Goal: Task Accomplishment & Management: Use online tool/utility

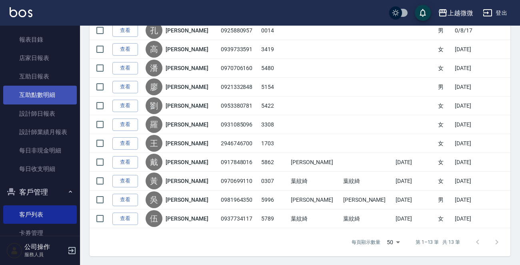
scroll to position [4, 0]
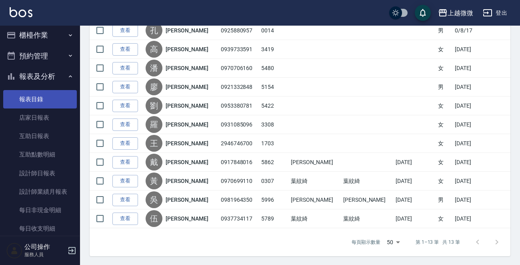
click at [50, 95] on link "報表目錄" at bounding box center [40, 99] width 74 height 18
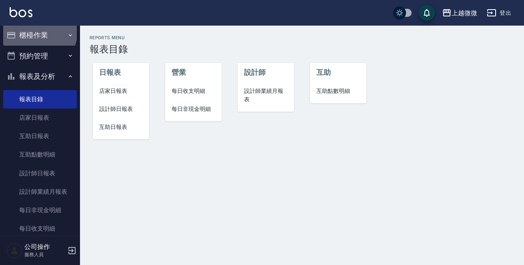
click at [39, 32] on button "櫃檯作業" at bounding box center [40, 35] width 74 height 21
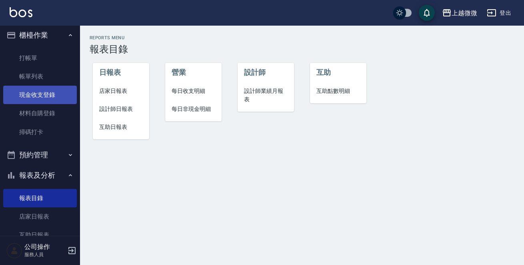
click at [49, 92] on link "現金收支登錄" at bounding box center [40, 95] width 74 height 18
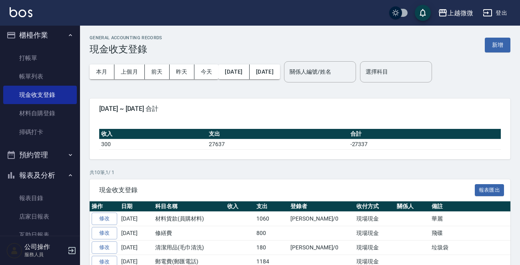
scroll to position [120, 0]
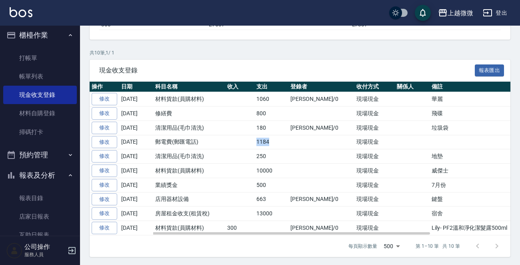
drag, startPoint x: 252, startPoint y: 141, endPoint x: 285, endPoint y: 143, distance: 32.9
click at [285, 143] on tr "修改 [DATE] 郵電費(郵匯電話) 1184 現場現金" at bounding box center [350, 142] width 520 height 14
click at [303, 144] on td at bounding box center [321, 142] width 66 height 14
click at [237, 44] on div "GENERAL ACCOUNTING RECORDS 現金收支登錄 新增 本月 上個月 [DATE] [DATE] [DATE] [DATE] [DATE] …" at bounding box center [300, 86] width 440 height 360
drag, startPoint x: 201, startPoint y: 144, endPoint x: 280, endPoint y: 142, distance: 78.8
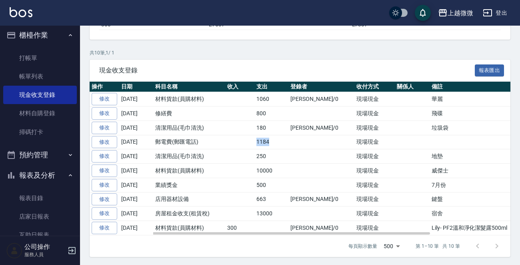
click at [280, 142] on tr "修改 [DATE] 郵電費(郵匯電話) 1184 現場現金" at bounding box center [350, 142] width 520 height 14
click at [24, 10] on img at bounding box center [21, 12] width 23 height 10
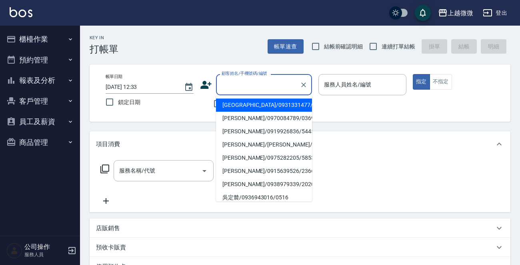
click at [240, 91] on input "顧客姓名/手機號碼/編號" at bounding box center [258, 85] width 77 height 14
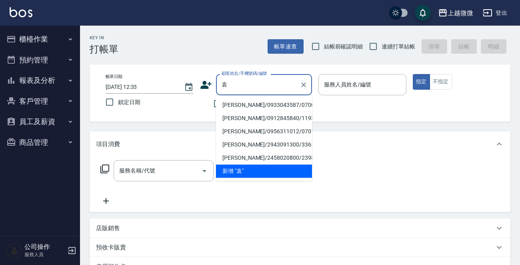
click at [246, 104] on li "[PERSON_NAME]/0933043587/0700" at bounding box center [264, 104] width 96 height 13
type input "[PERSON_NAME]/0933043587/0700"
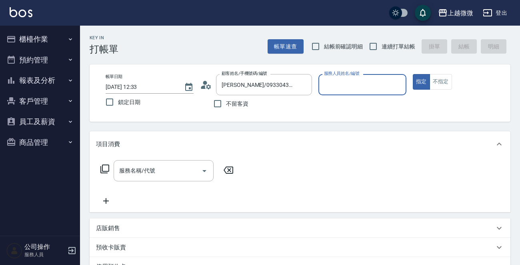
type input "Vivi-6"
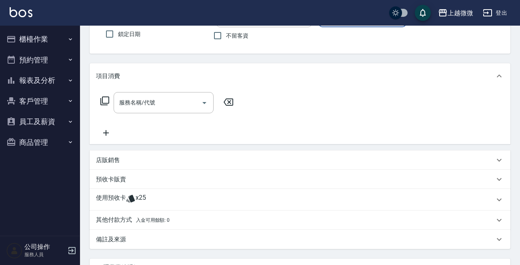
scroll to position [140, 0]
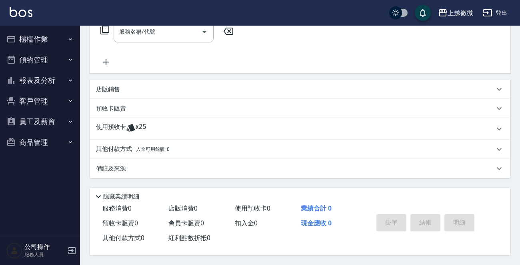
click at [100, 128] on p "使用預收卡" at bounding box center [111, 129] width 30 height 12
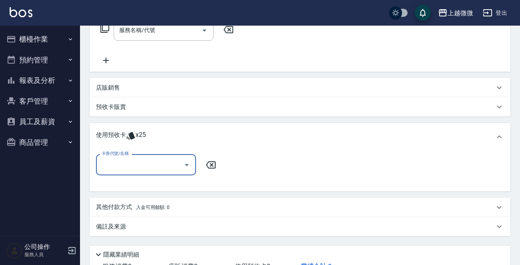
scroll to position [0, 0]
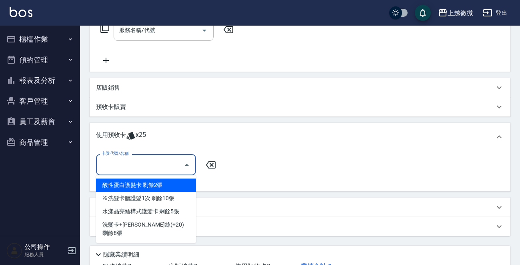
click at [142, 166] on input "卡券代號/名稱" at bounding box center [140, 165] width 81 height 14
click at [47, 100] on button "客戶管理" at bounding box center [40, 101] width 74 height 21
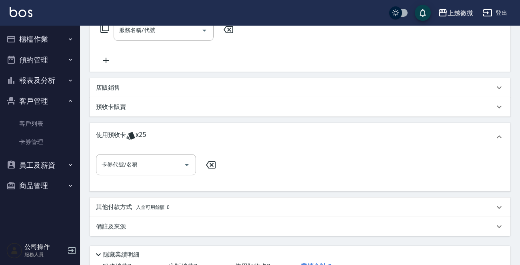
click at [40, 126] on link "客戶列表" at bounding box center [40, 123] width 74 height 18
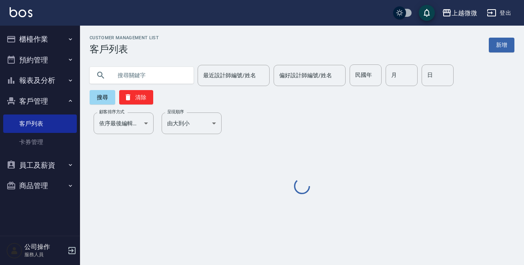
click at [142, 73] on input "text" at bounding box center [149, 75] width 75 height 22
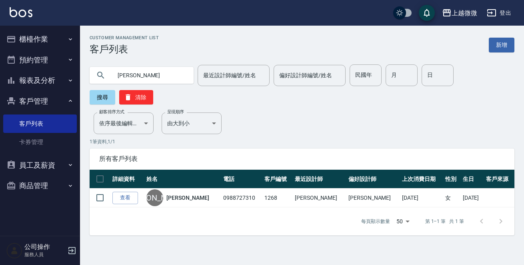
drag, startPoint x: 145, startPoint y: 76, endPoint x: 71, endPoint y: 78, distance: 73.6
click at [78, 76] on div "上越微微 登出 櫃檯作業 打帳單 帳單列表 現金收支登錄 材料自購登錄 掃碼打卡 預約管理 預約管理 單日預約紀錄 單週預約紀錄 報表及分析 報表目錄 店家日…" at bounding box center [262, 132] width 524 height 265
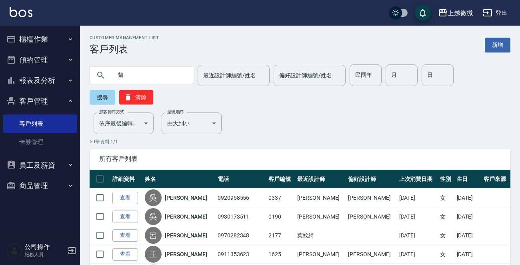
drag, startPoint x: 124, startPoint y: 73, endPoint x: 67, endPoint y: 70, distance: 56.8
type input "5"
drag, startPoint x: 128, startPoint y: 77, endPoint x: 92, endPoint y: 74, distance: 36.5
click at [92, 74] on div "[PERSON_NAME]" at bounding box center [142, 75] width 104 height 17
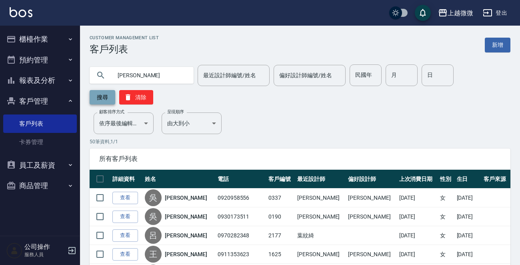
type input "[PERSON_NAME]"
click at [99, 98] on button "搜尋" at bounding box center [103, 97] width 26 height 14
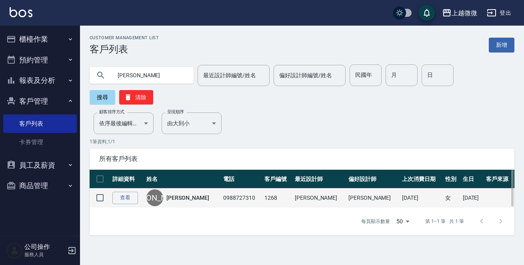
click at [176, 194] on link "[PERSON_NAME]" at bounding box center [187, 198] width 42 height 8
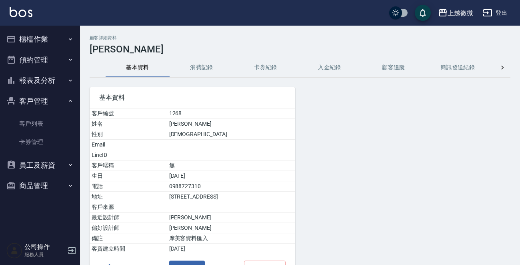
click at [196, 62] on button "消費記錄" at bounding box center [202, 67] width 64 height 19
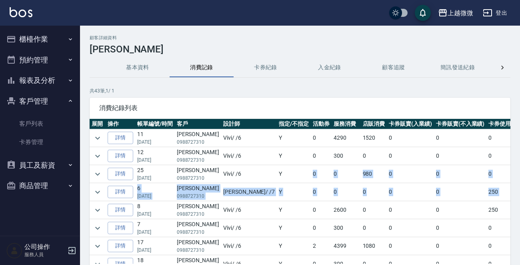
scroll to position [0, 87]
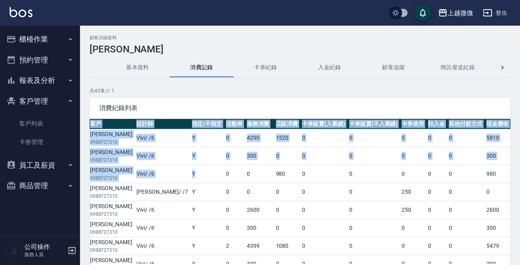
drag, startPoint x: 268, startPoint y: 179, endPoint x: 521, endPoint y: 183, distance: 253.5
click at [519, 183] on html "上越微微 登出 櫃檯作業 打帳單 帳單列表 現金收支登錄 材料自購登錄 掃碼打卡 預約管理 預約管理 單日預約紀錄 單週預約紀錄 報表及分析 報表目錄 店家日…" at bounding box center [260, 159] width 520 height 319
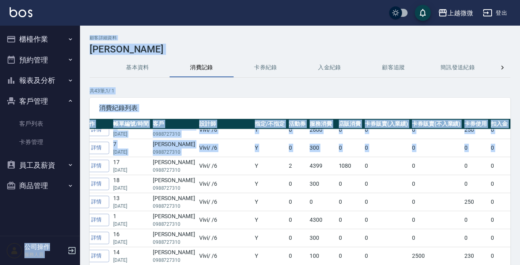
scroll to position [80, 0]
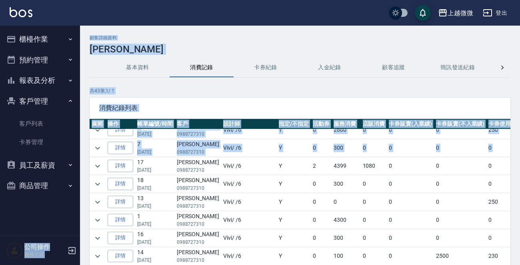
drag, startPoint x: 466, startPoint y: 147, endPoint x: 48, endPoint y: 155, distance: 418.7
click at [48, 155] on div "上越微微 登出 櫃檯作業 打帳單 帳單列表 現金收支登錄 材料自購登錄 掃碼打卡 預約管理 預約管理 單日預約紀錄 單週預約紀錄 報表及分析 報表目錄 店家日…" at bounding box center [260, 159] width 520 height 319
click at [95, 143] on icon "expand row" at bounding box center [98, 148] width 10 height 10
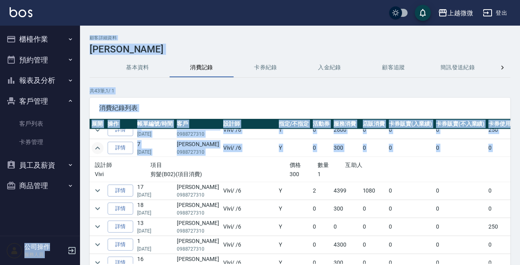
click at [17, 10] on img at bounding box center [21, 12] width 23 height 10
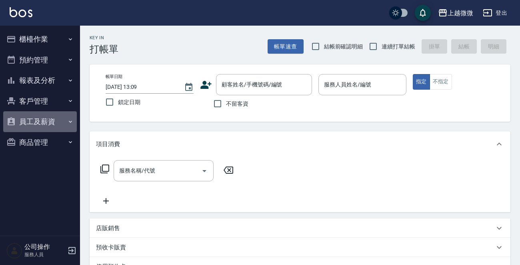
click at [50, 124] on button "員工及薪資" at bounding box center [40, 121] width 74 height 21
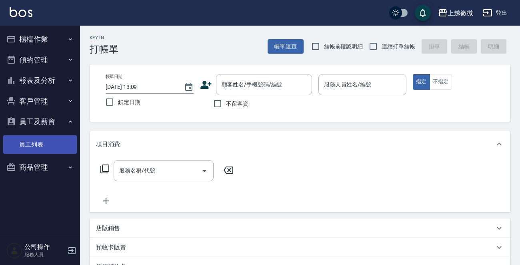
click at [44, 146] on link "員工列表" at bounding box center [40, 144] width 74 height 18
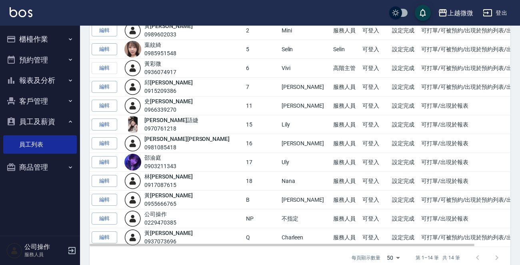
scroll to position [120, 0]
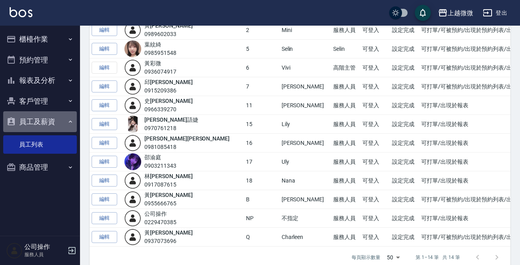
click at [55, 115] on button "員工及薪資" at bounding box center [40, 121] width 74 height 21
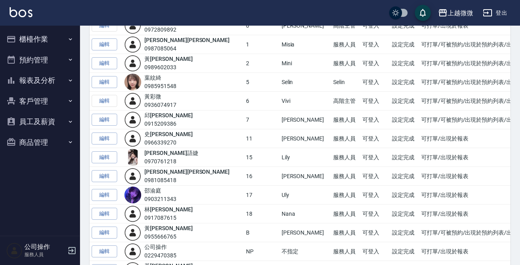
scroll to position [40, 0]
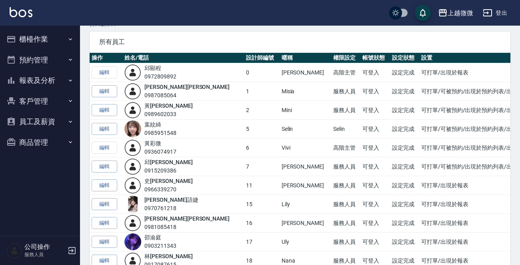
click at [64, 38] on button "櫃檯作業" at bounding box center [40, 39] width 74 height 21
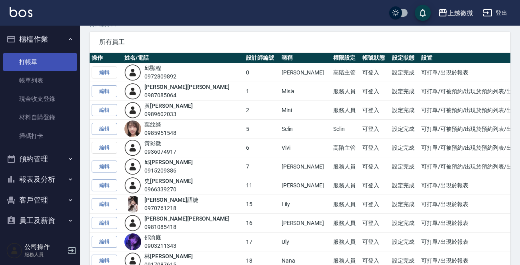
click at [56, 58] on link "打帳單" at bounding box center [40, 62] width 74 height 18
